Goal: Information Seeking & Learning: Learn about a topic

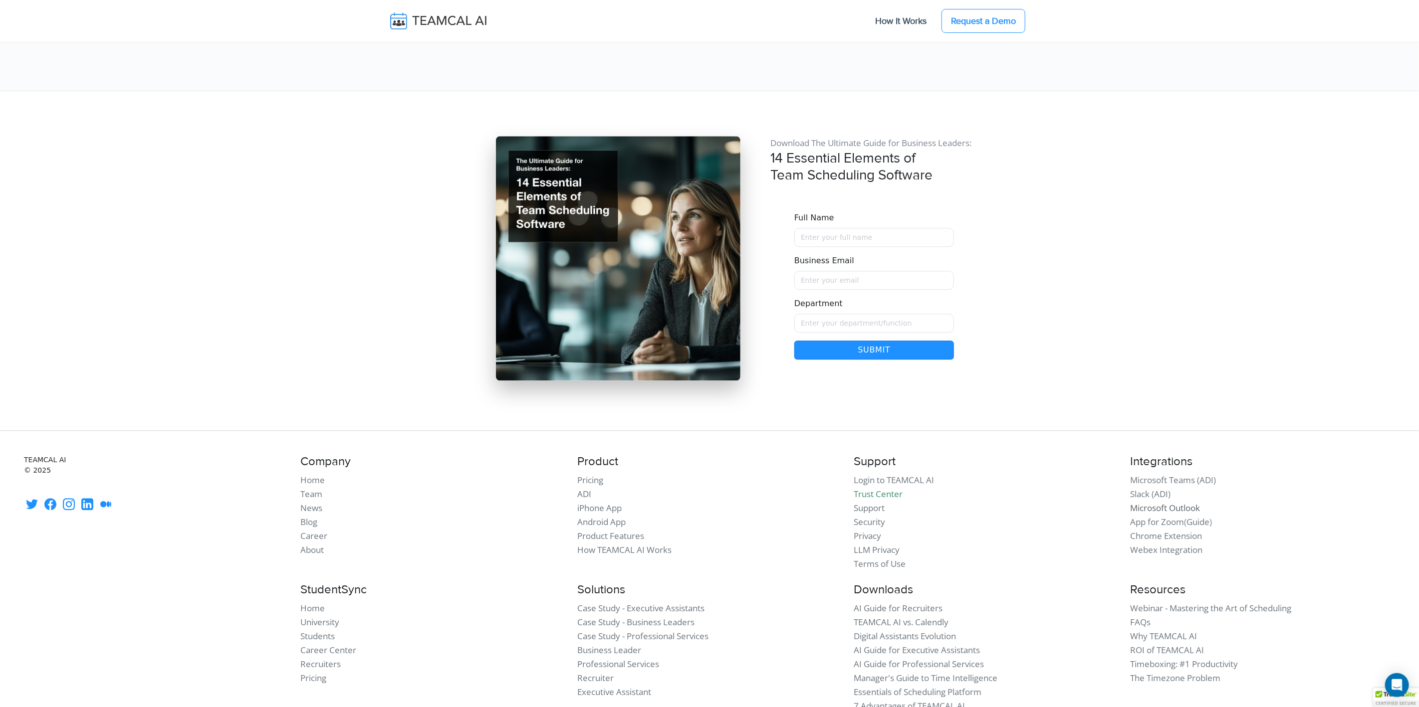
scroll to position [8382, 0]
drag, startPoint x: 1115, startPoint y: 401, endPoint x: 1228, endPoint y: 464, distance: 130.0
click at [1228, 464] on div "TEAMCAL AI © 2025 (" at bounding box center [709, 516] width 1383 height 124
click at [1228, 529] on li "Chrome Extension" at bounding box center [1262, 536] width 264 height 14
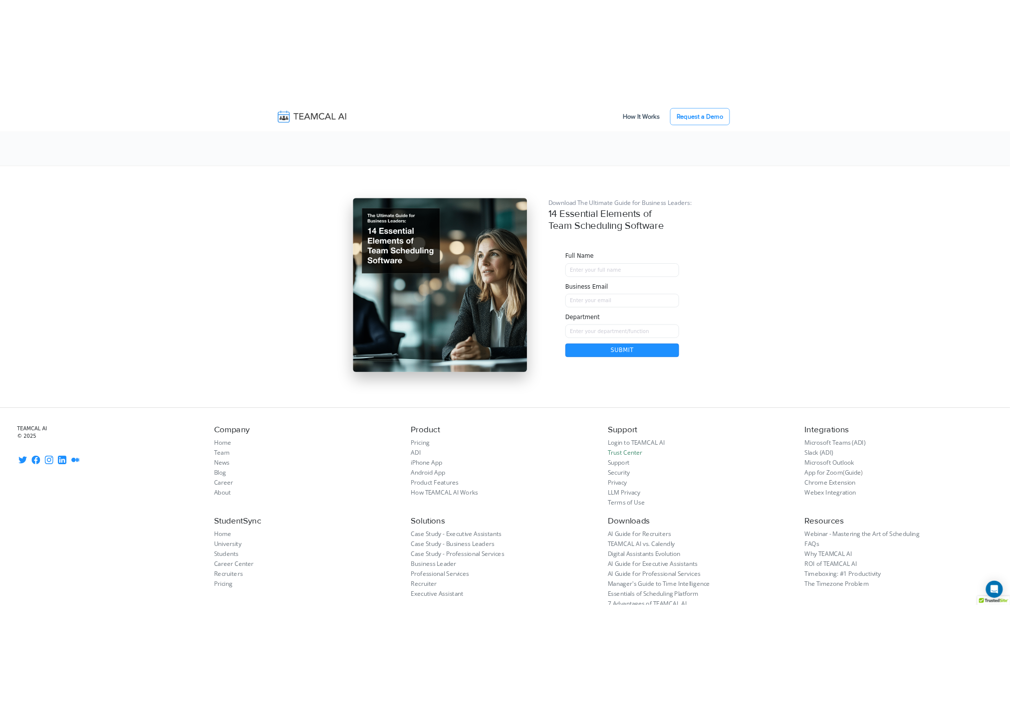
scroll to position [8383, 0]
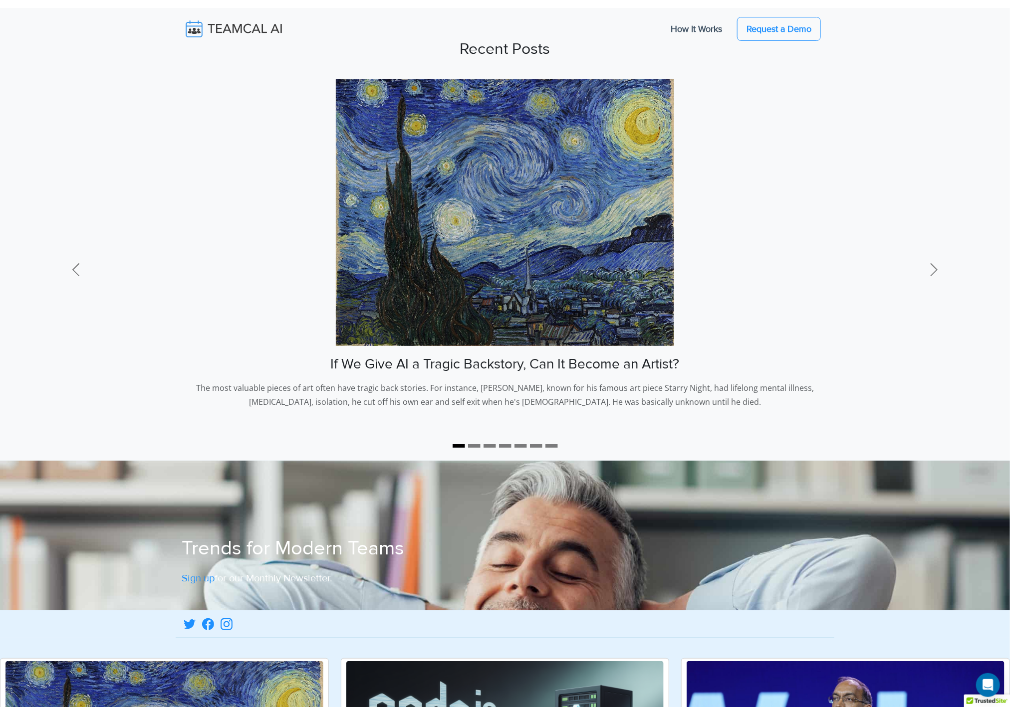
click at [558, 301] on img at bounding box center [505, 212] width 338 height 267
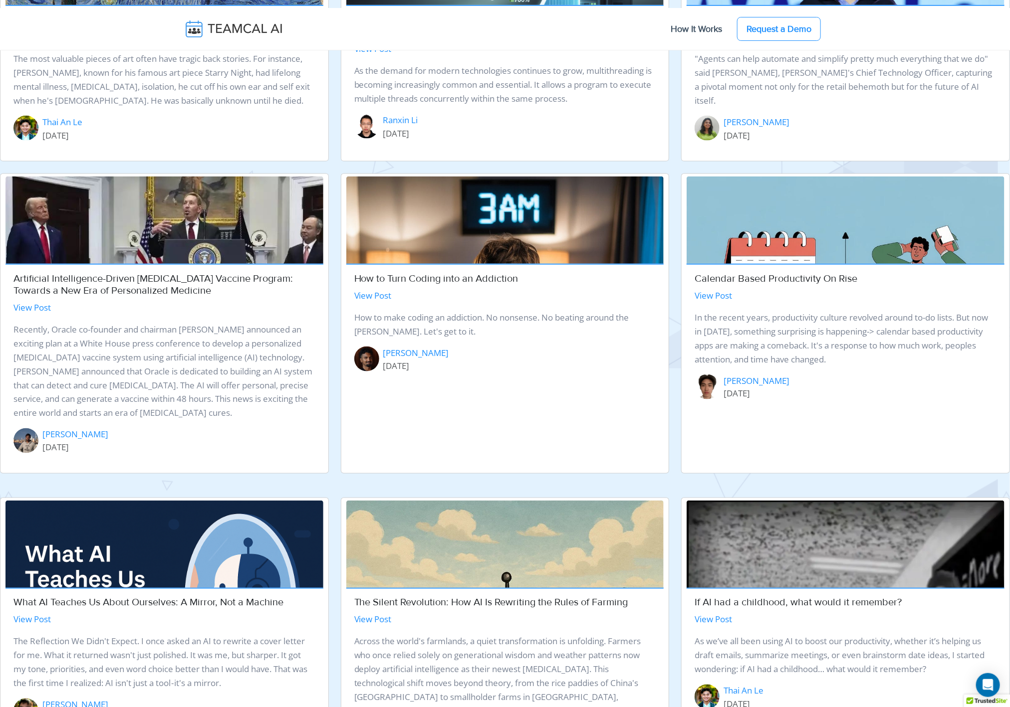
scroll to position [1051, 0]
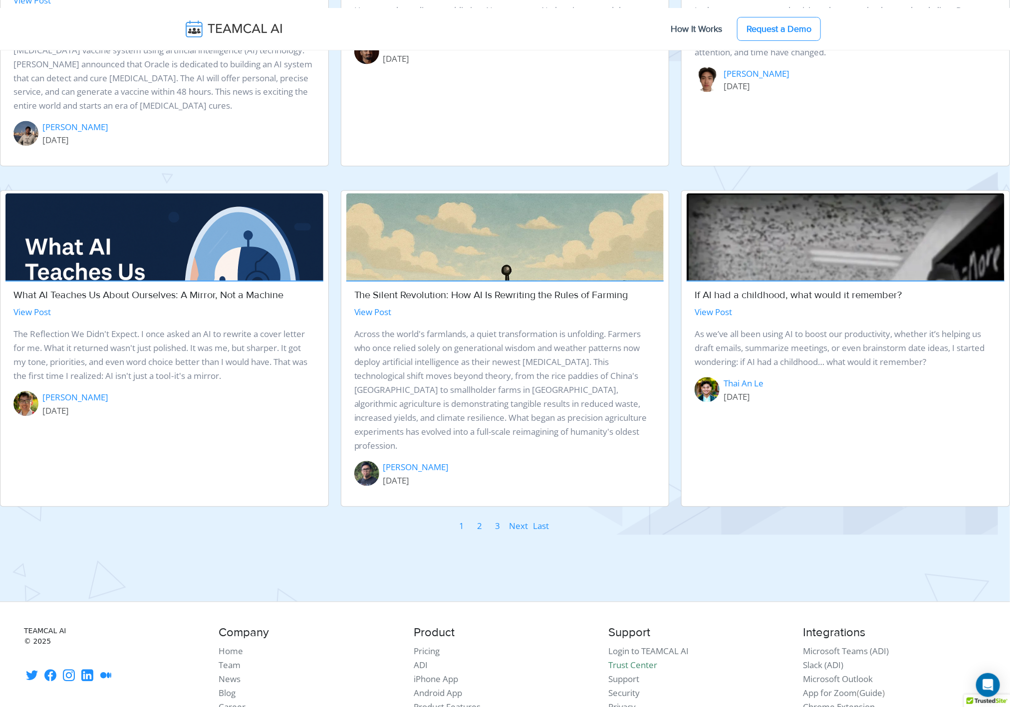
click at [367, 308] on link "View Post" at bounding box center [372, 312] width 37 height 11
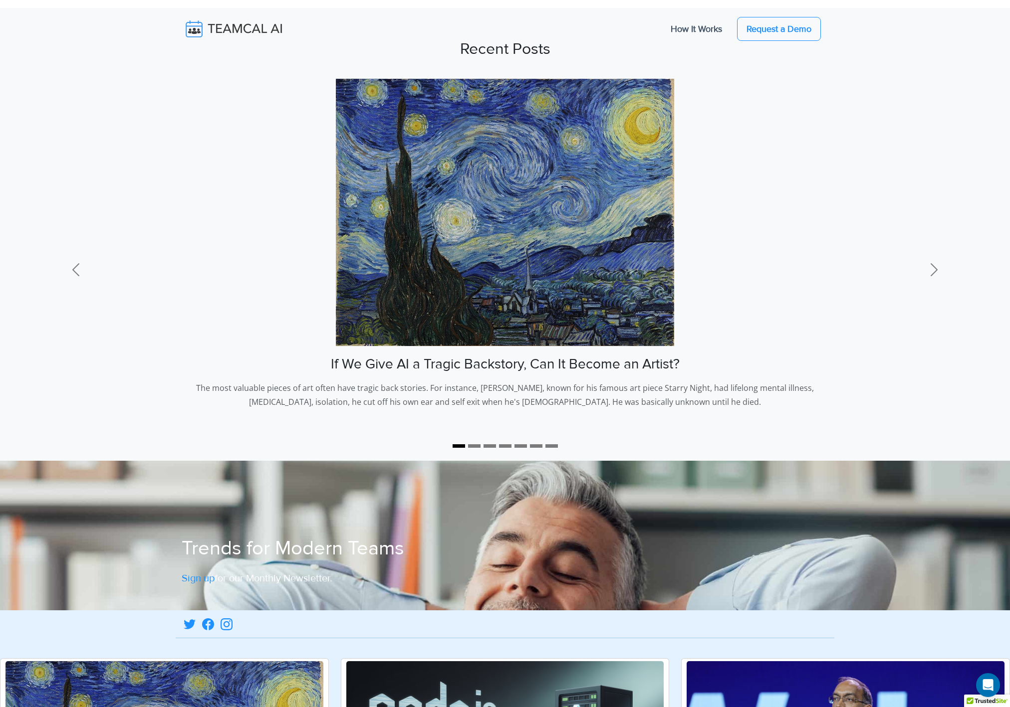
scroll to position [1051, 0]
